Goal: Information Seeking & Learning: Check status

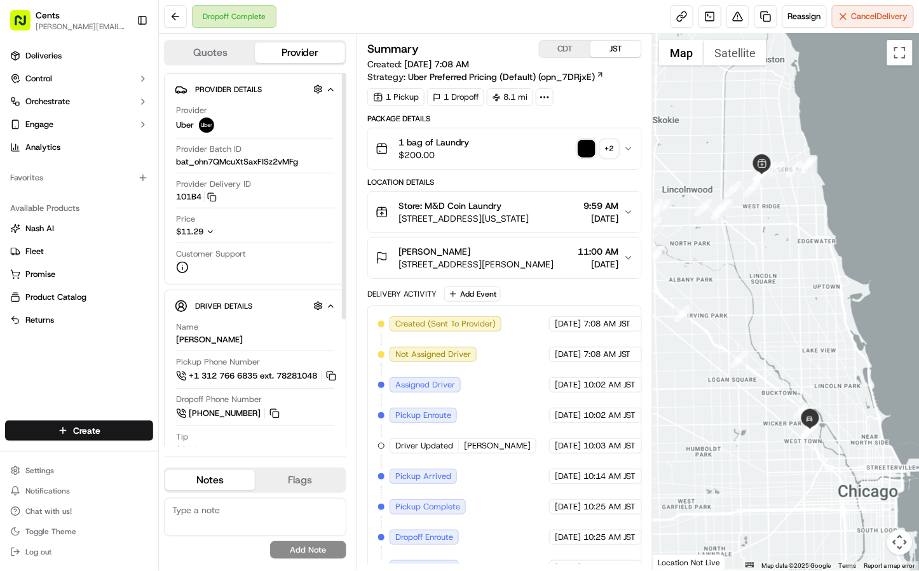
click at [212, 231] on icon "button" at bounding box center [210, 232] width 9 height 9
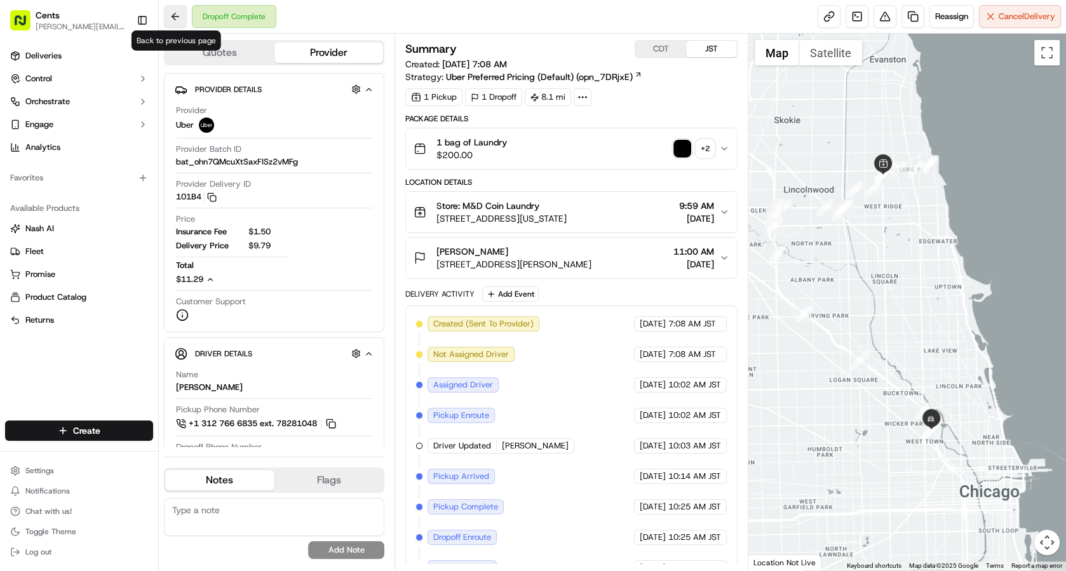
click at [174, 22] on button at bounding box center [175, 16] width 23 height 23
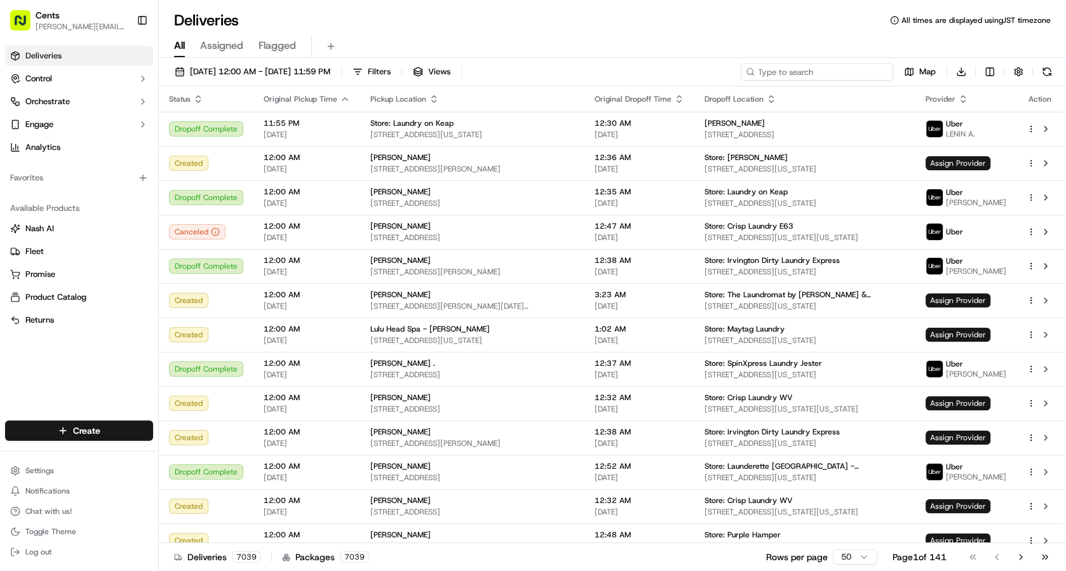
click at [821, 69] on input at bounding box center [817, 72] width 153 height 18
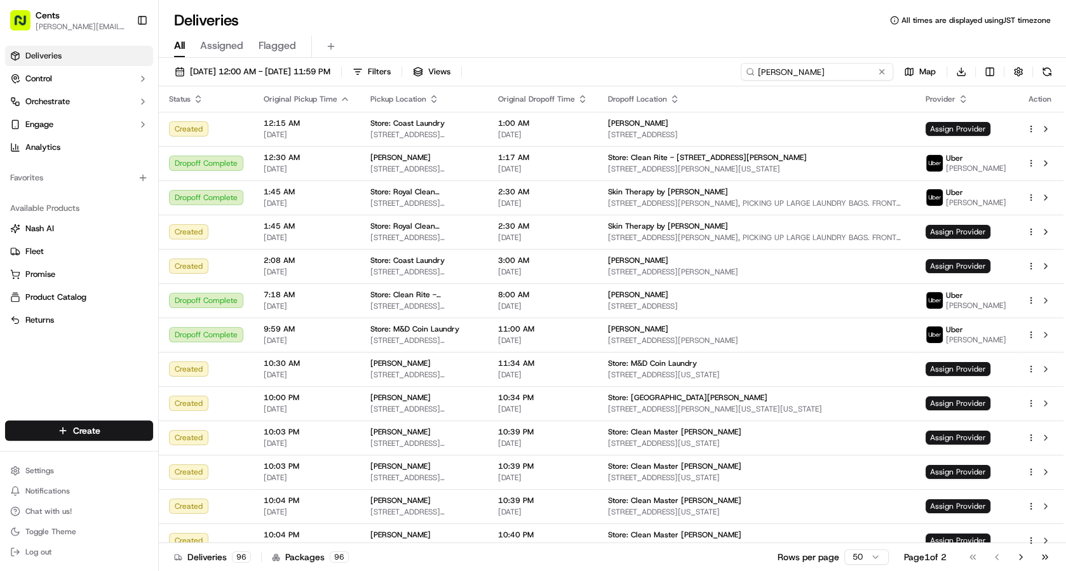
type input "james ashby"
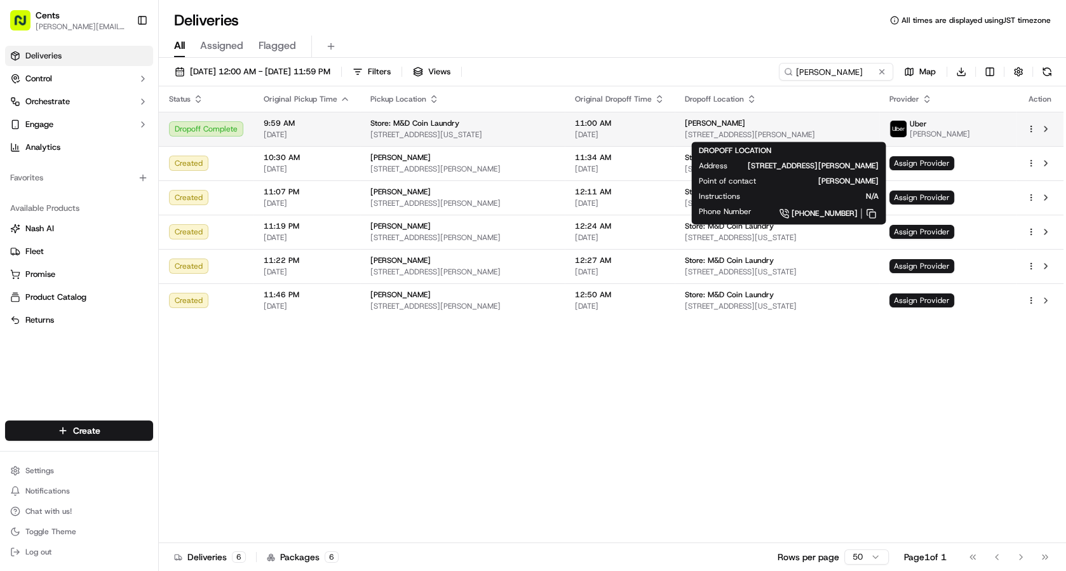
click at [737, 125] on span "[PERSON_NAME]" at bounding box center [715, 123] width 60 height 10
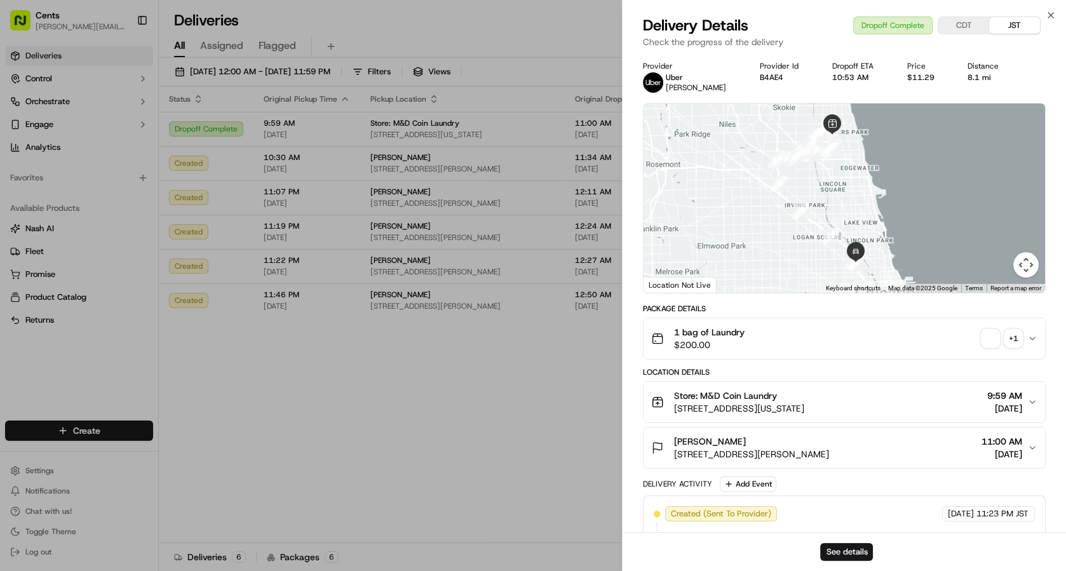
click at [814, 338] on div "1 bag of Laundry $200.00 + 1" at bounding box center [839, 338] width 376 height 25
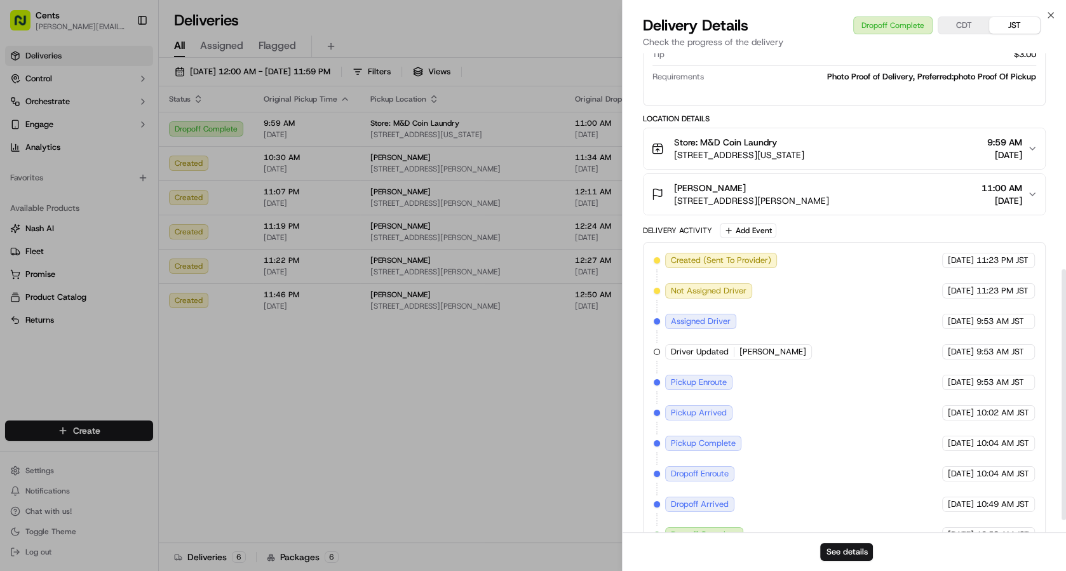
scroll to position [435, 0]
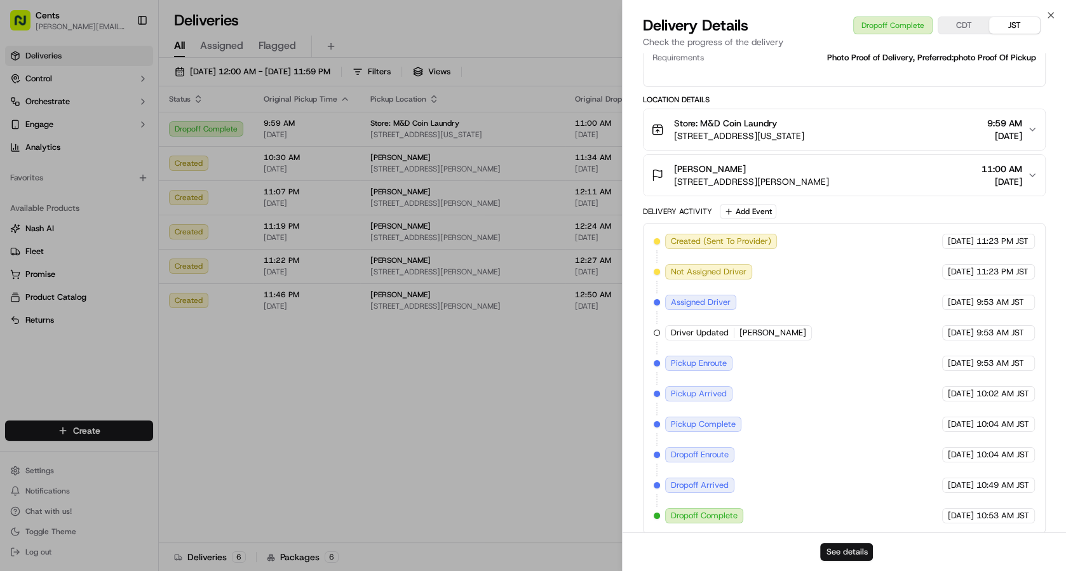
click at [850, 552] on button "See details" at bounding box center [846, 552] width 53 height 18
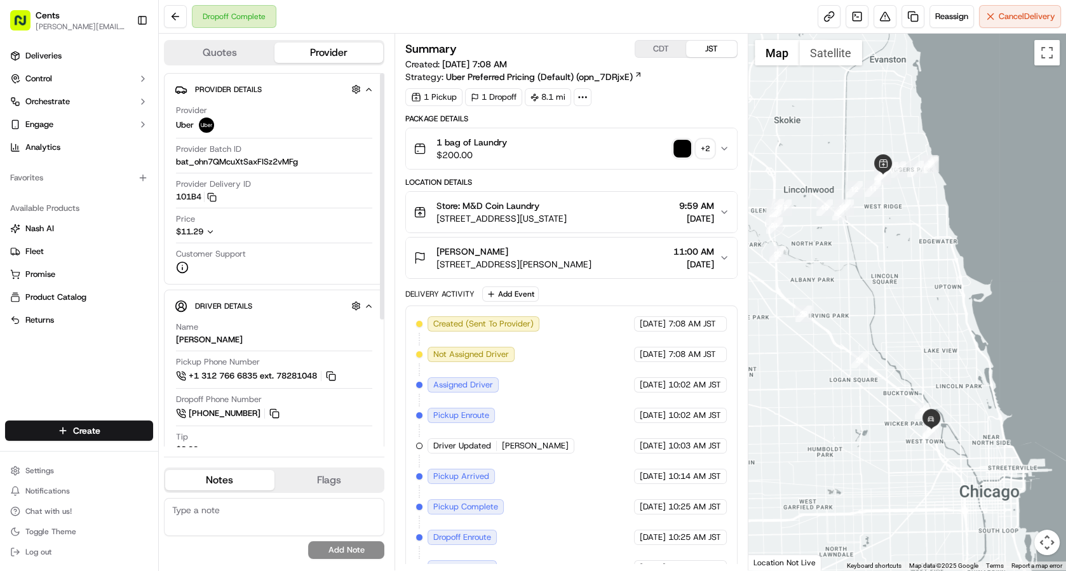
click at [210, 231] on icon "button" at bounding box center [210, 232] width 4 height 3
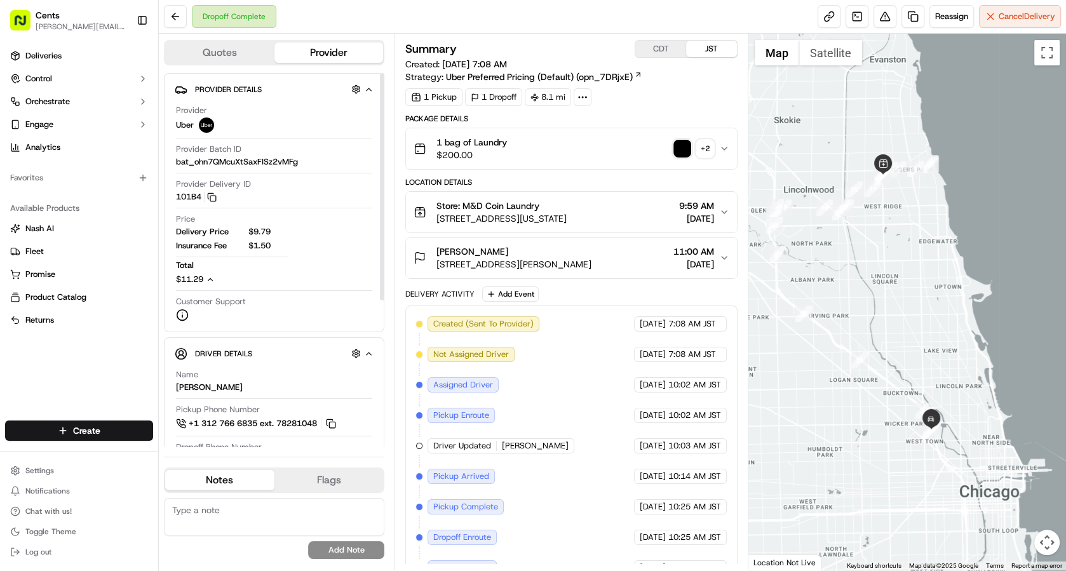
click at [214, 44] on button "Quotes" at bounding box center [219, 53] width 109 height 20
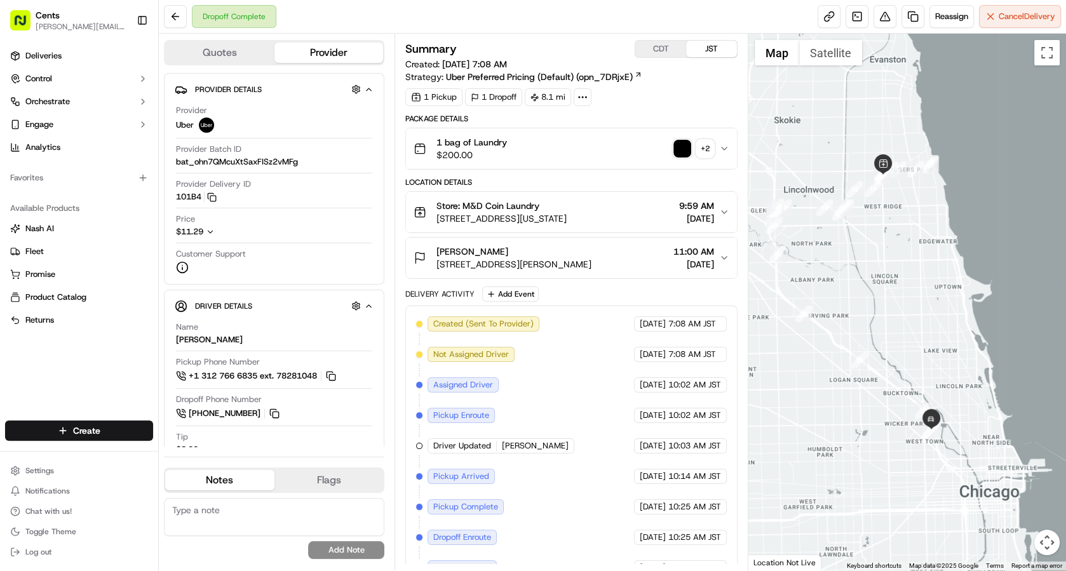
click at [331, 55] on button "Provider" at bounding box center [329, 53] width 109 height 20
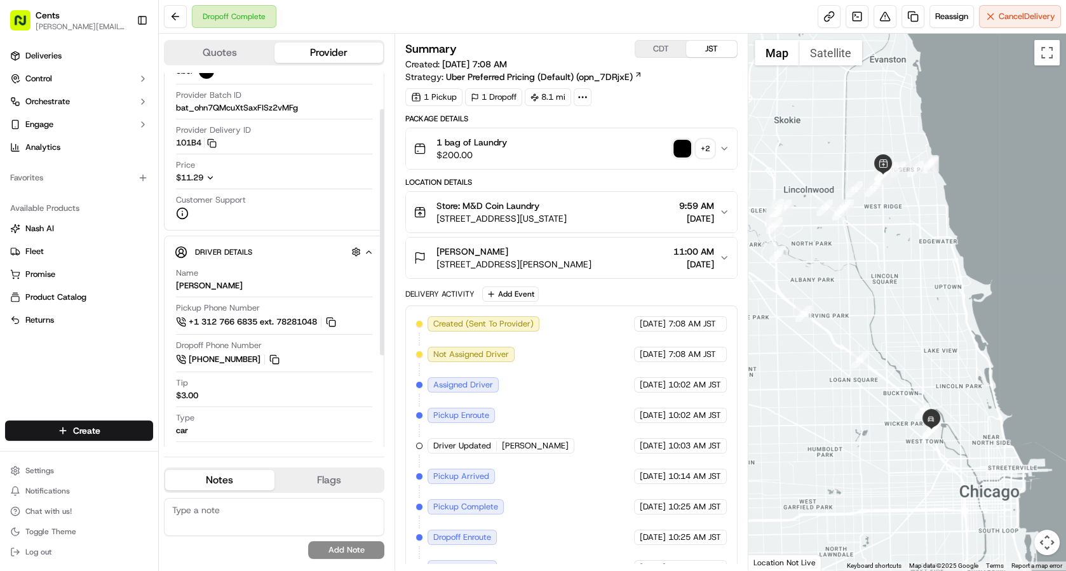
scroll to position [53, 0]
click at [210, 178] on icon "button" at bounding box center [210, 179] width 4 height 3
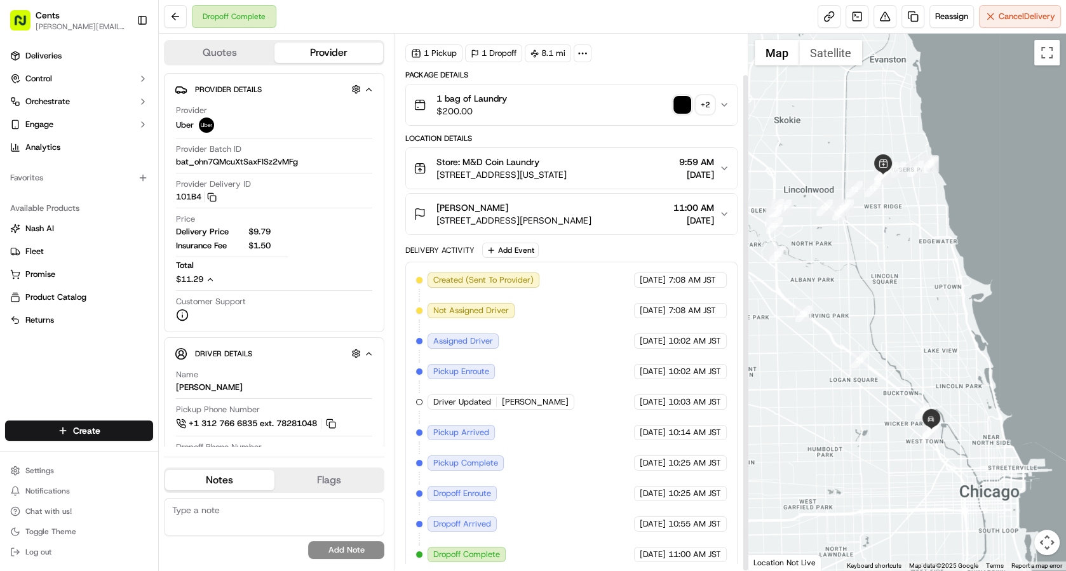
scroll to position [0, 0]
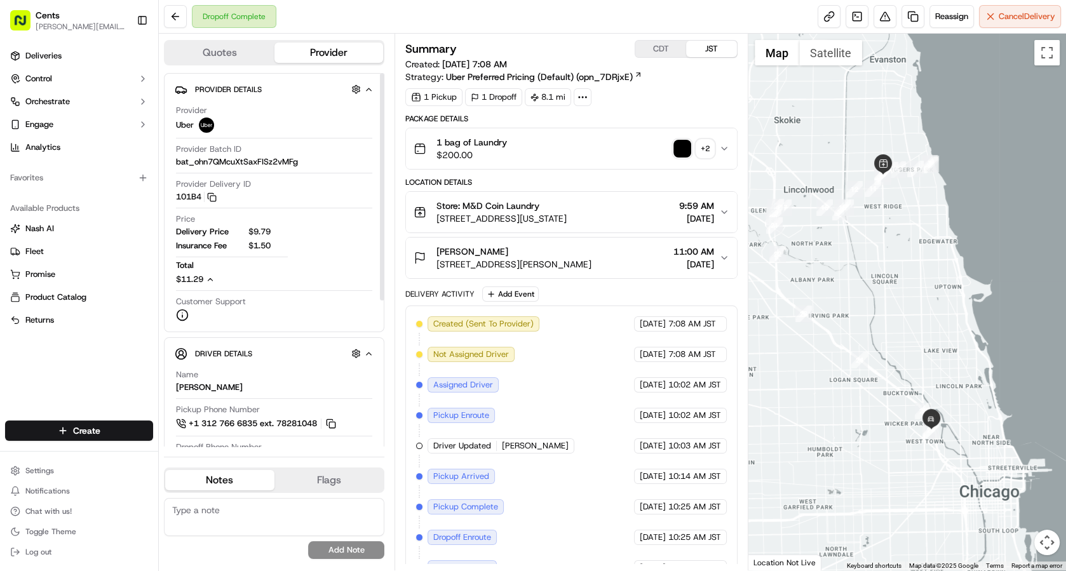
click at [183, 313] on icon at bounding box center [182, 315] width 13 height 13
click at [181, 312] on icon at bounding box center [182, 315] width 13 height 13
